Goal: Check status: Check status

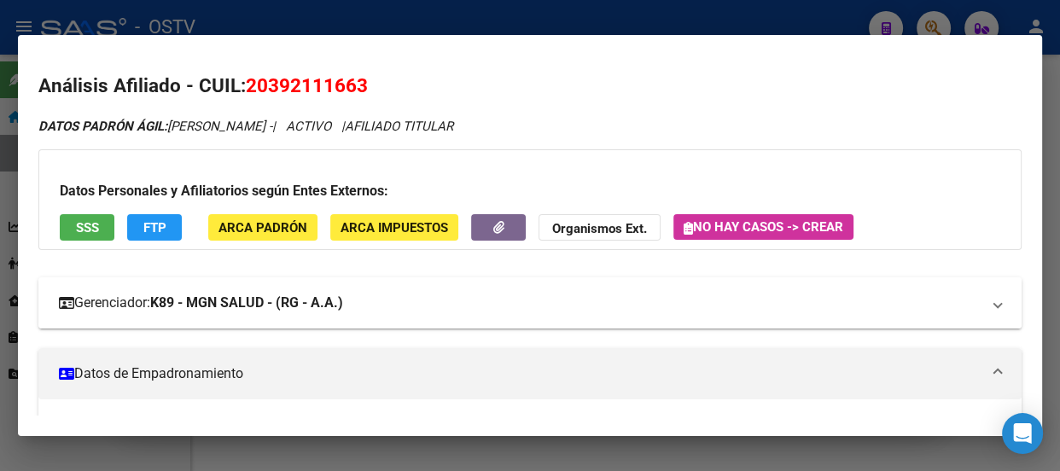
click at [519, 327] on mat-expansion-panel-header "Gerenciador: K89 - MGN SALUD - (RG - A.A.)" at bounding box center [529, 302] width 983 height 51
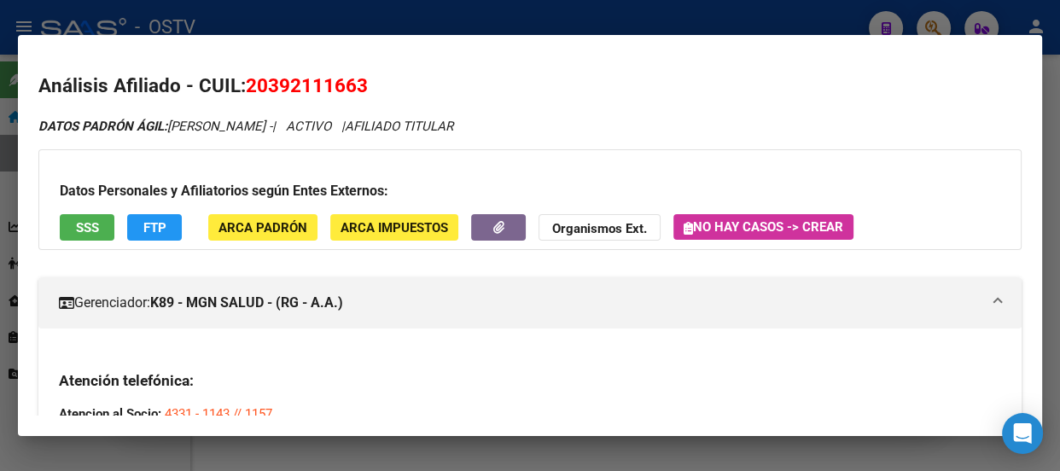
click at [348, 21] on div at bounding box center [530, 235] width 1060 height 471
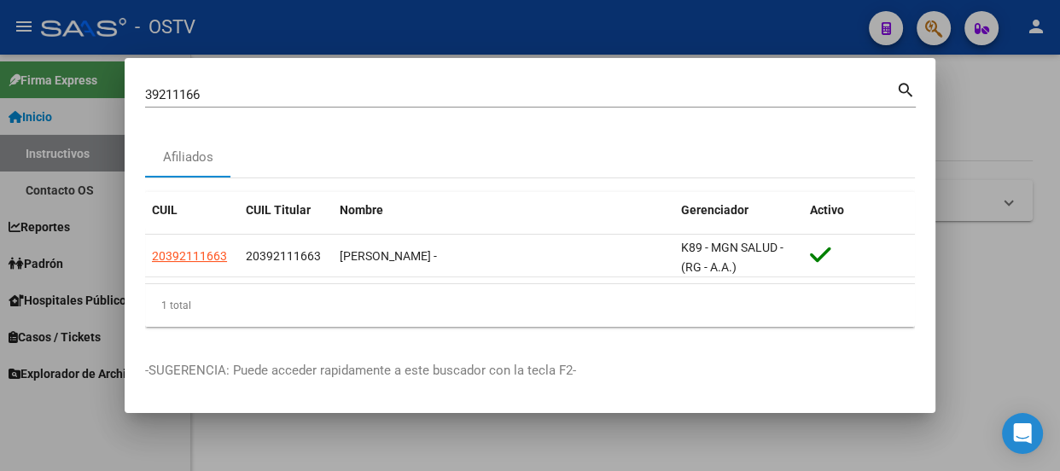
click at [312, 100] on input "39211166" at bounding box center [520, 94] width 751 height 15
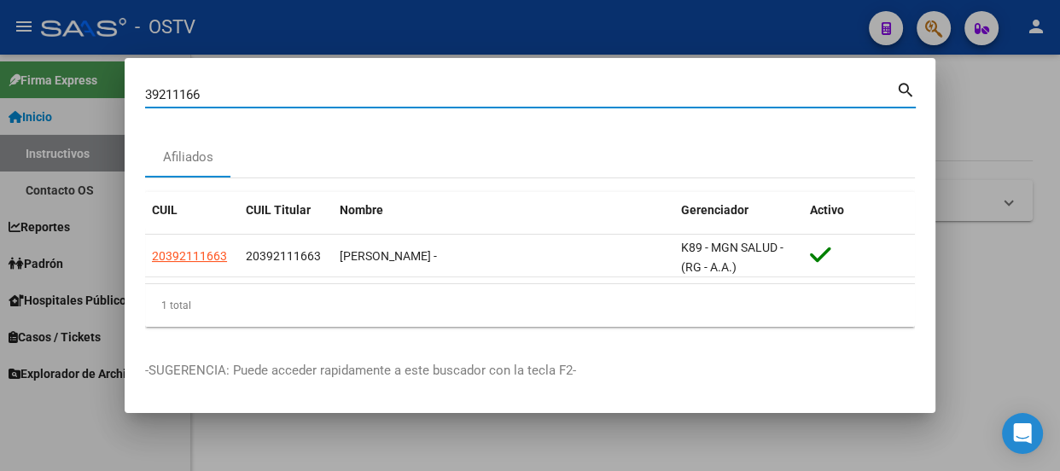
click at [312, 100] on input "39211166" at bounding box center [520, 94] width 751 height 15
paste input "3365976"
type input "33365976"
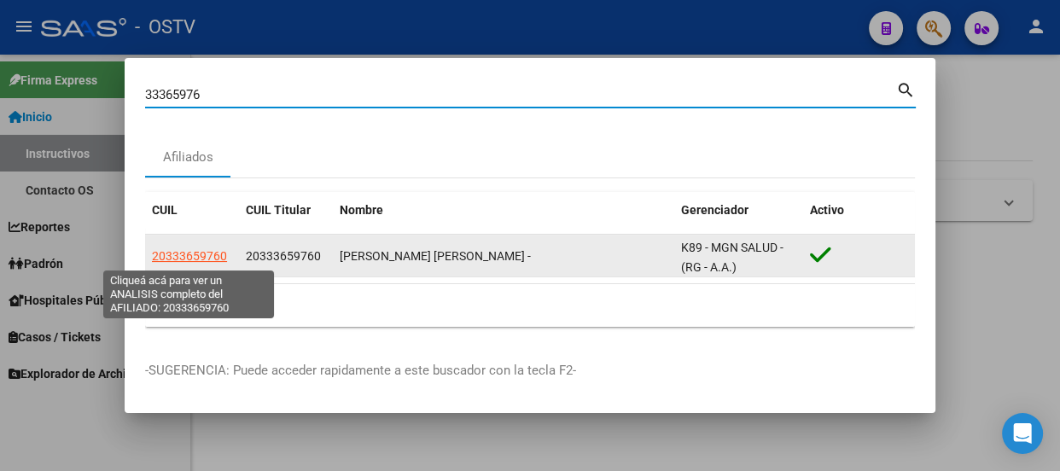
click at [197, 256] on span "20333659760" at bounding box center [189, 256] width 75 height 14
type textarea "20333659760"
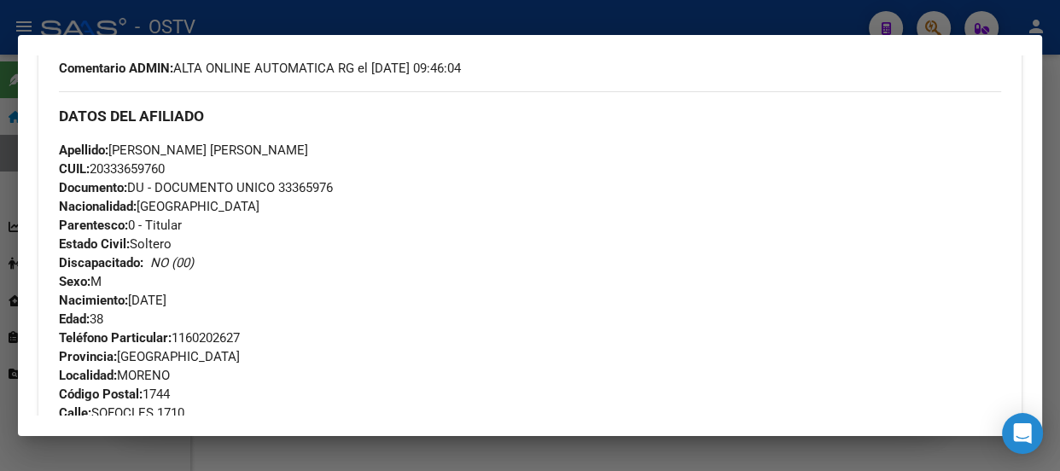
scroll to position [443, 0]
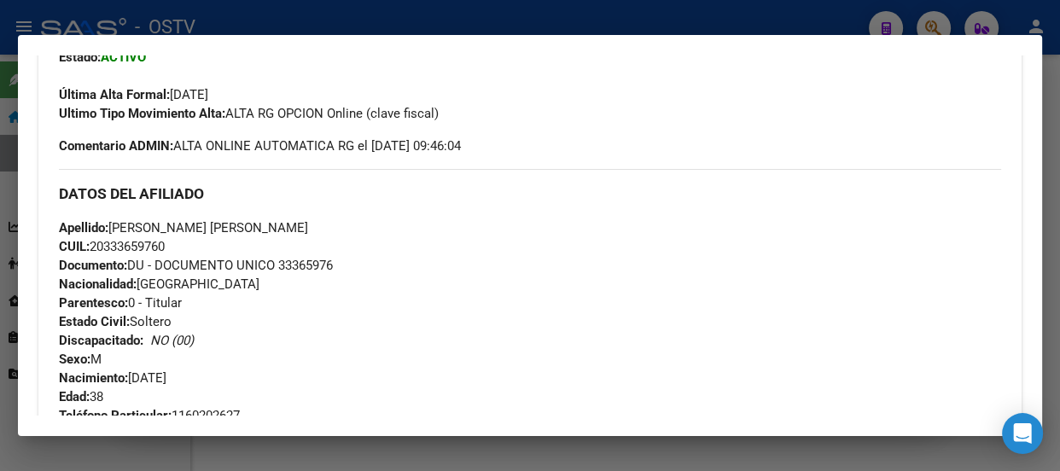
click at [311, 307] on div "Apellido: [PERSON_NAME] [PERSON_NAME] CUIL: 20333659760 Documento: DU - DOCUMEN…" at bounding box center [530, 312] width 942 height 188
click at [275, 18] on div at bounding box center [530, 235] width 1060 height 471
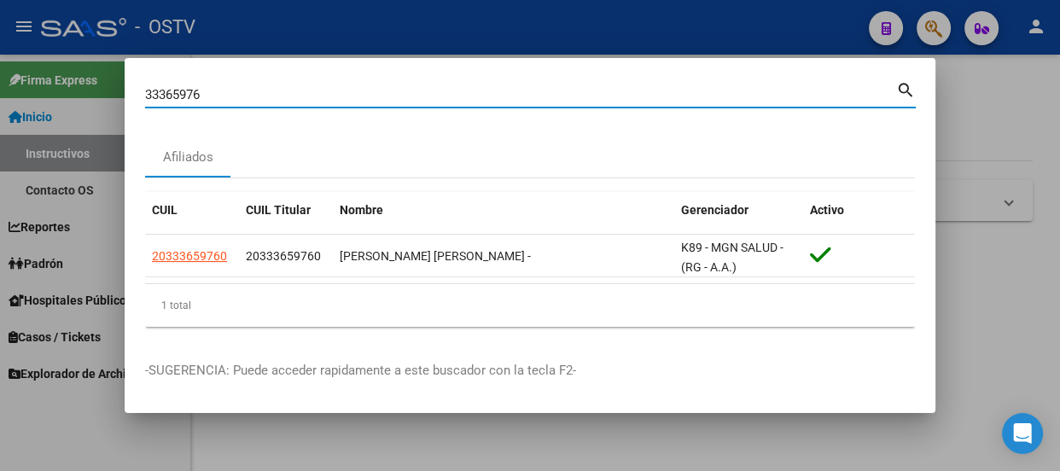
click at [301, 87] on input "33365976" at bounding box center [520, 94] width 751 height 15
paste input "534244"
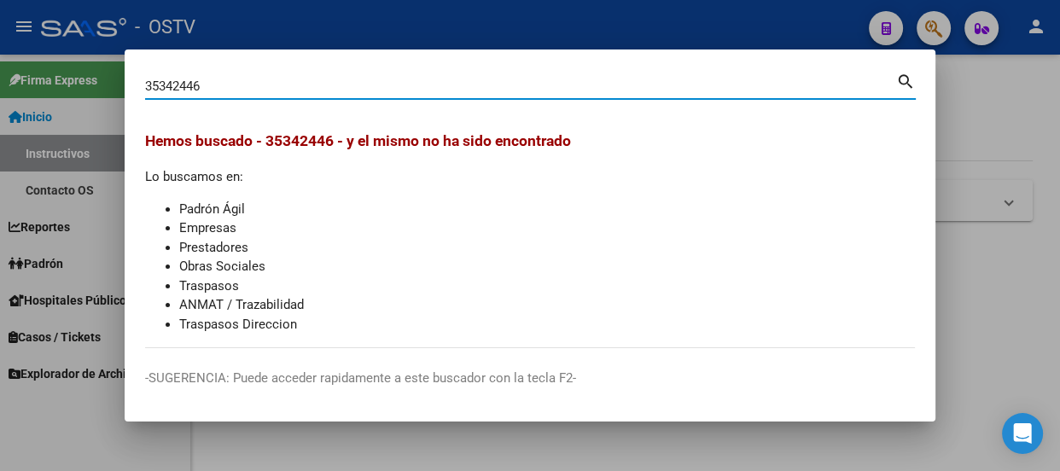
type input "35342446"
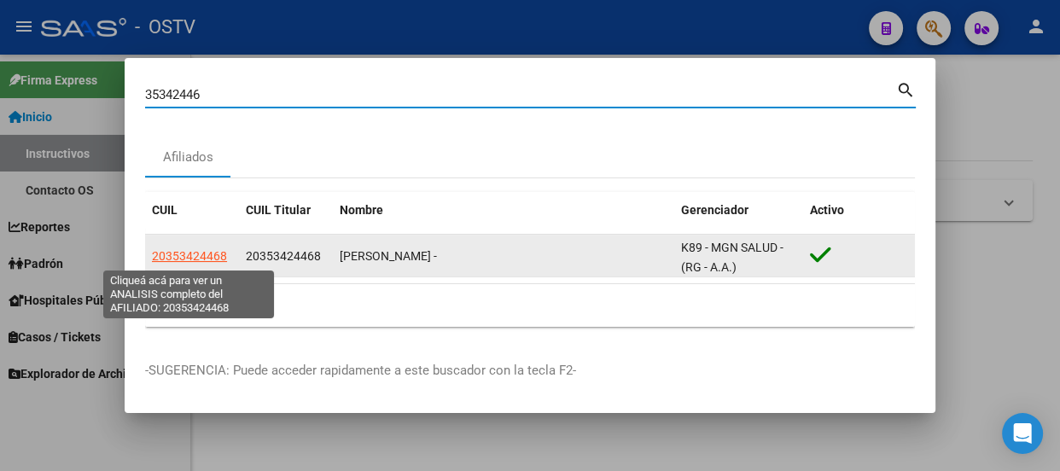
click at [182, 255] on span "20353424468" at bounding box center [189, 256] width 75 height 14
type textarea "20353424468"
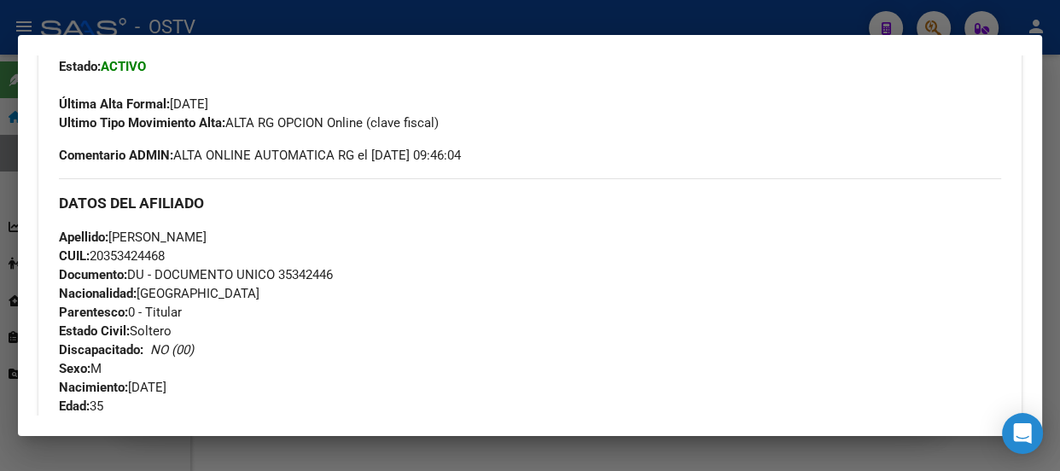
scroll to position [465, 0]
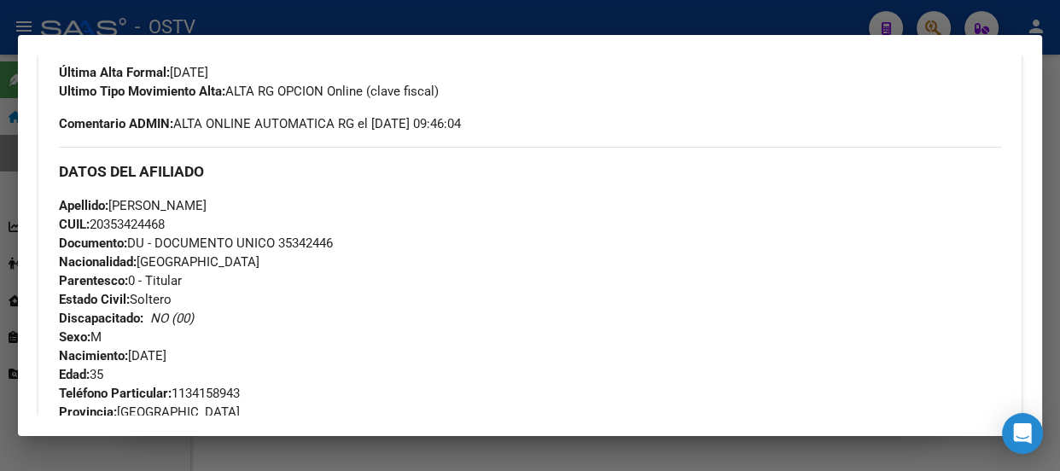
click at [390, 11] on div at bounding box center [530, 235] width 1060 height 471
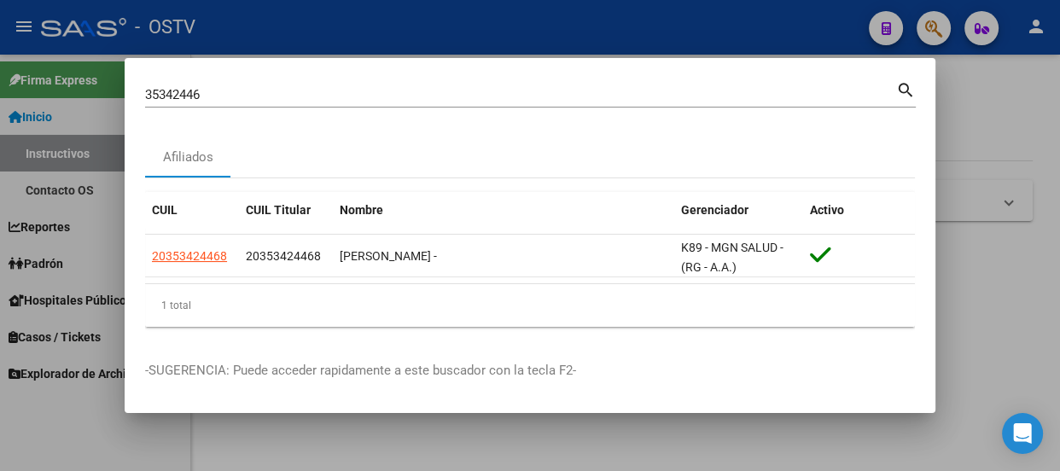
click at [428, 110] on div "35342446 Buscar (apellido, dni, [PERSON_NAME], [PERSON_NAME], cuit, obra social…" at bounding box center [530, 100] width 770 height 45
click at [430, 97] on input "35342446" at bounding box center [520, 94] width 751 height 15
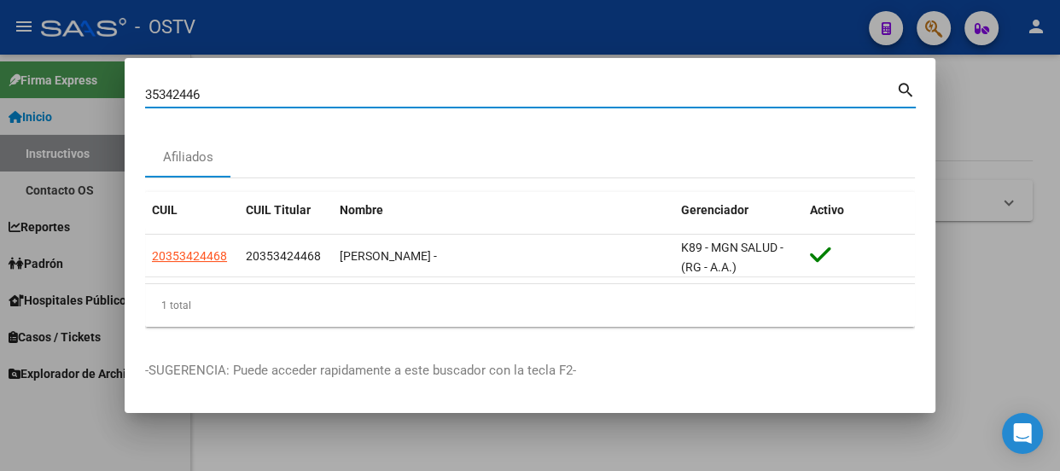
click at [431, 97] on input "35342446" at bounding box center [520, 94] width 751 height 15
paste input "27317915859"
type input "27317915859"
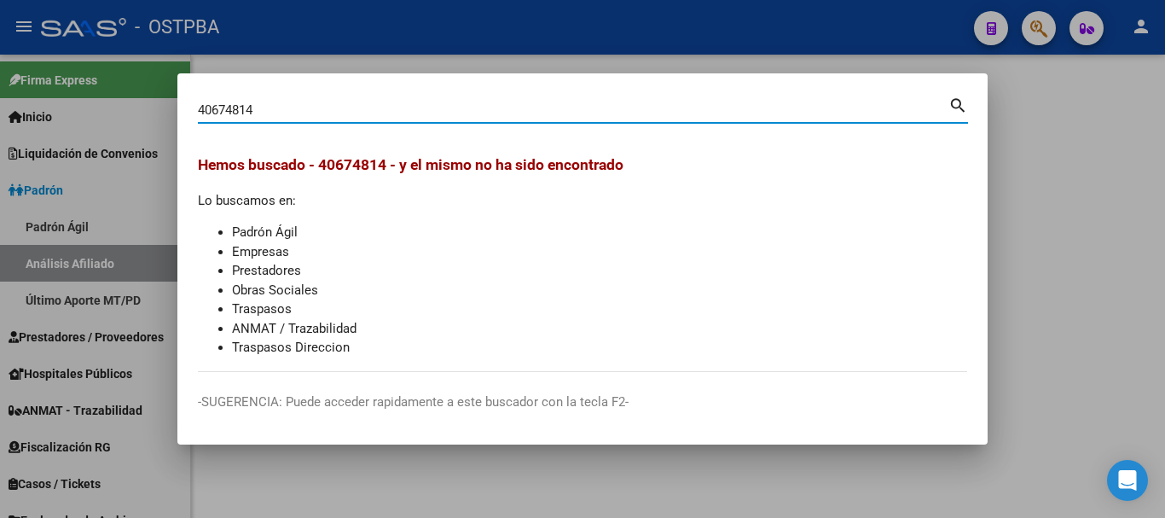
click at [424, 117] on input "40674814" at bounding box center [573, 109] width 751 height 15
type input "27317915859"
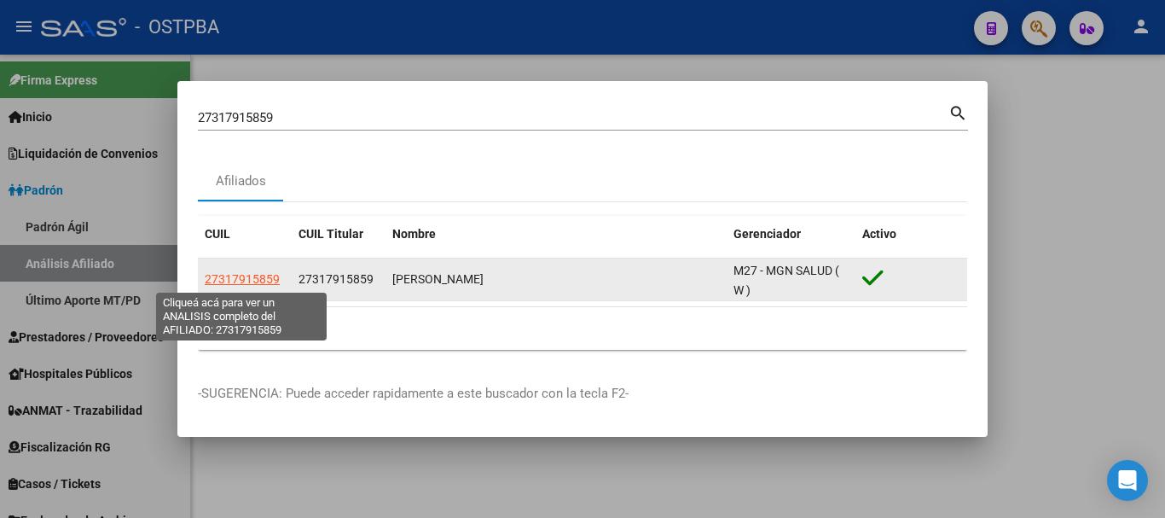
click at [231, 278] on span "27317915859" at bounding box center [242, 279] width 75 height 14
type textarea "27317915859"
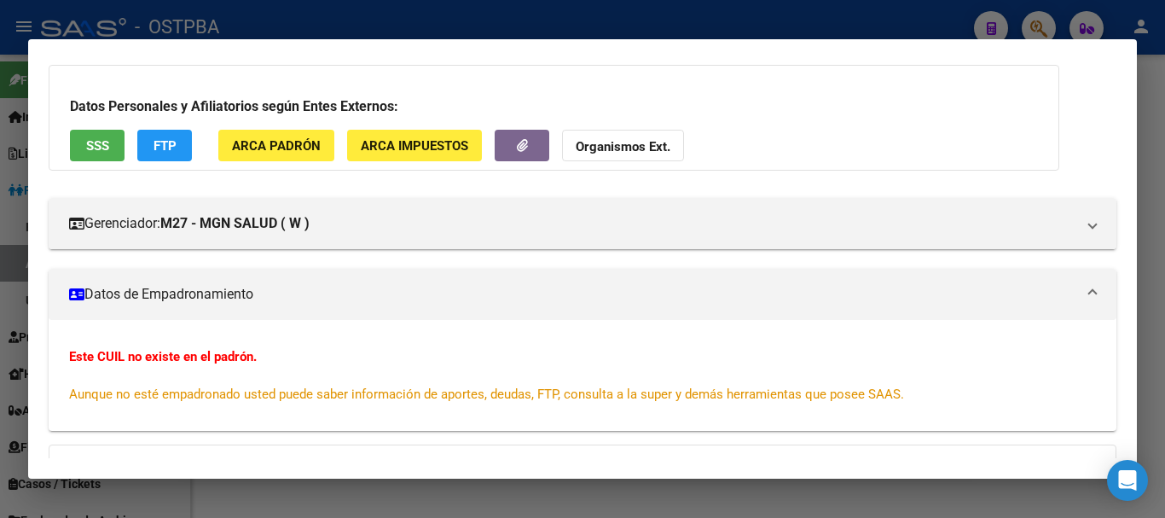
scroll to position [328, 0]
